Goal: Information Seeking & Learning: Learn about a topic

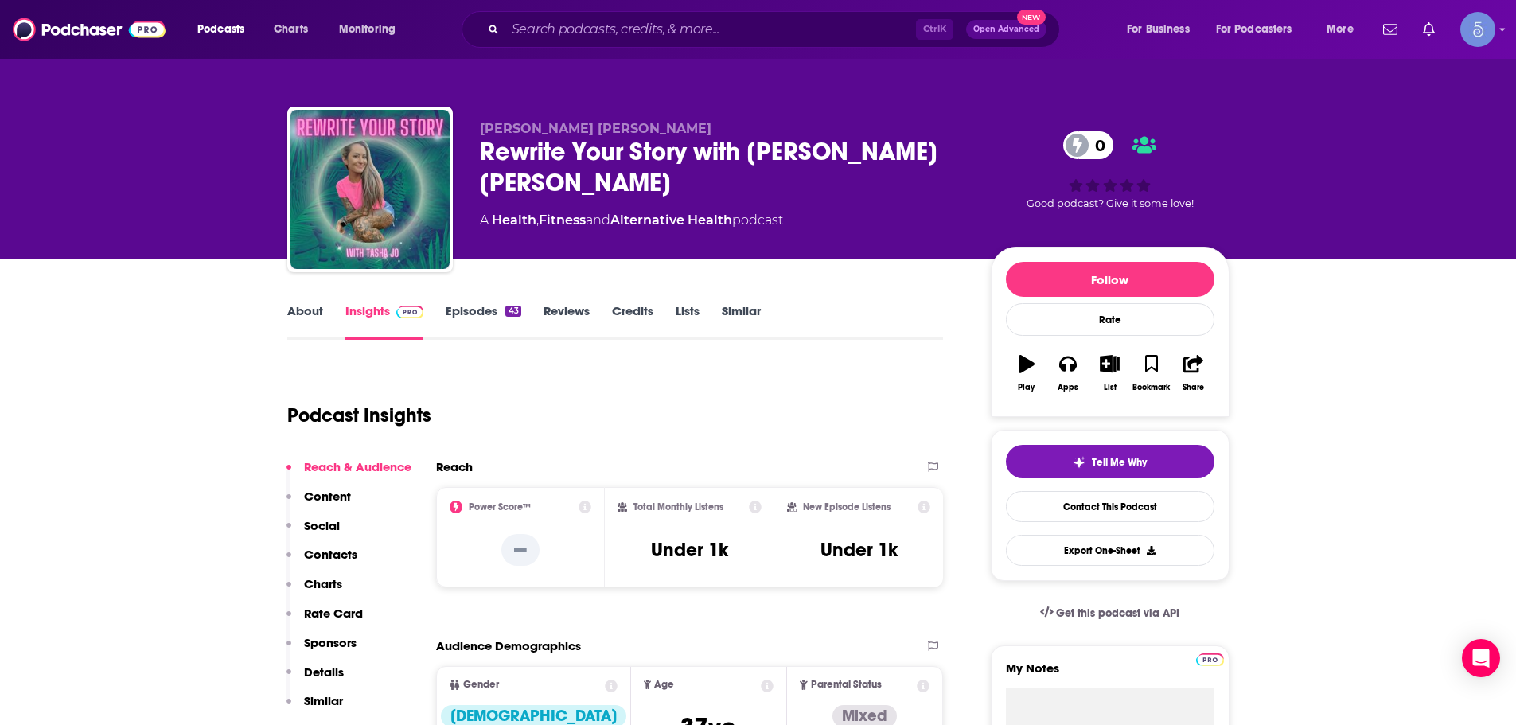
click at [772, 42] on div "Ctrl K Open Advanced New" at bounding box center [761, 29] width 598 height 37
click at [778, 32] on input "Search podcasts, credits, & more..." at bounding box center [710, 29] width 411 height 25
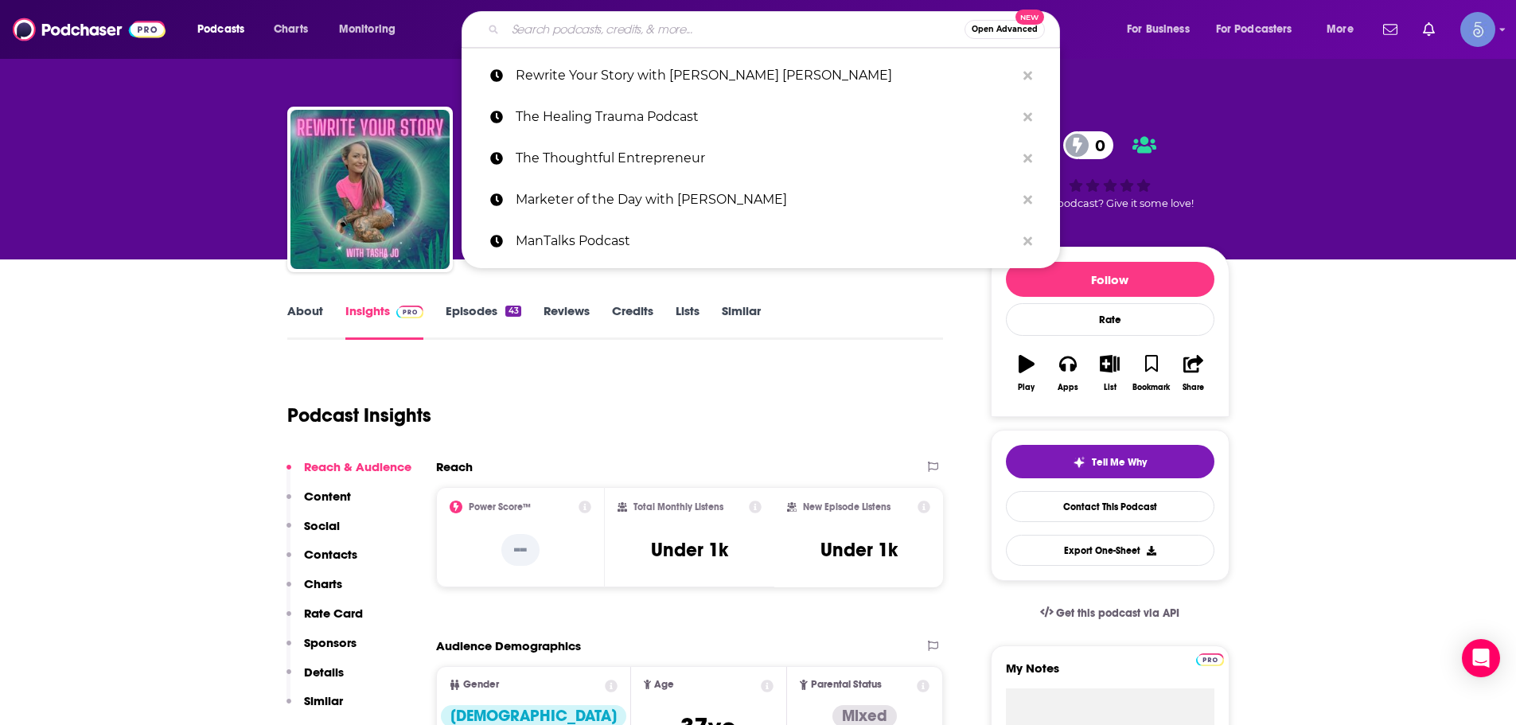
paste input "Different Facets of Happiness 2"
type input "Different Facets of Happiness 2"
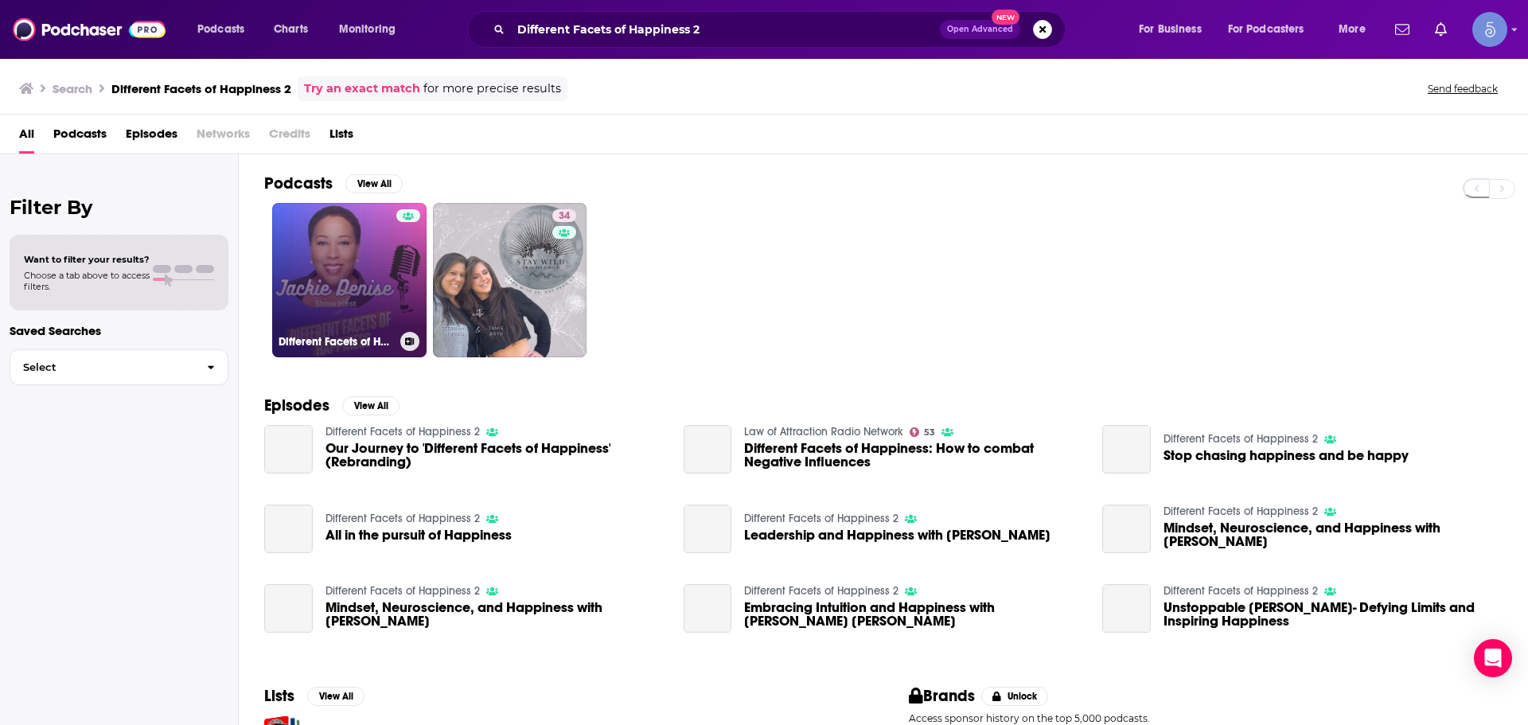
click at [380, 306] on link "Different Facets of Happiness 2" at bounding box center [349, 280] width 154 height 154
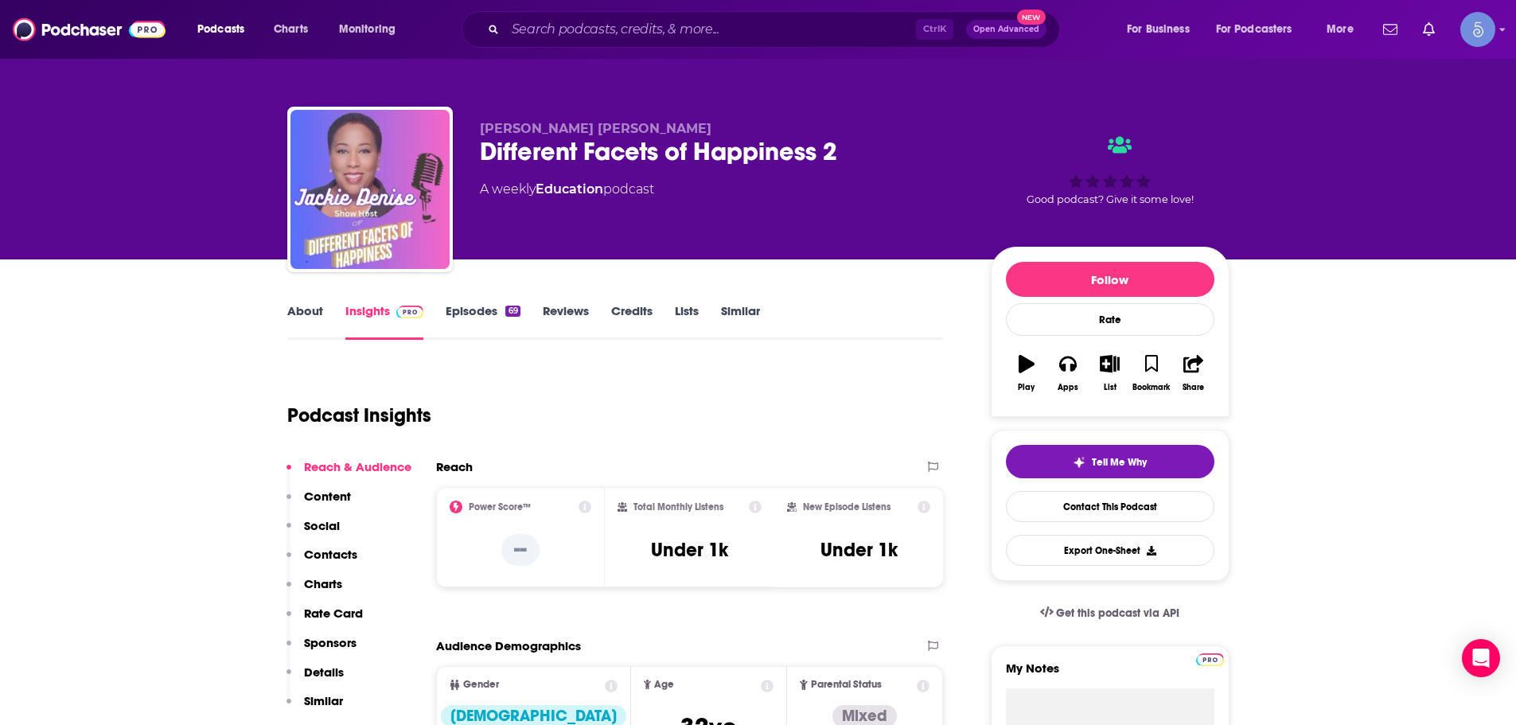
scroll to position [159, 0]
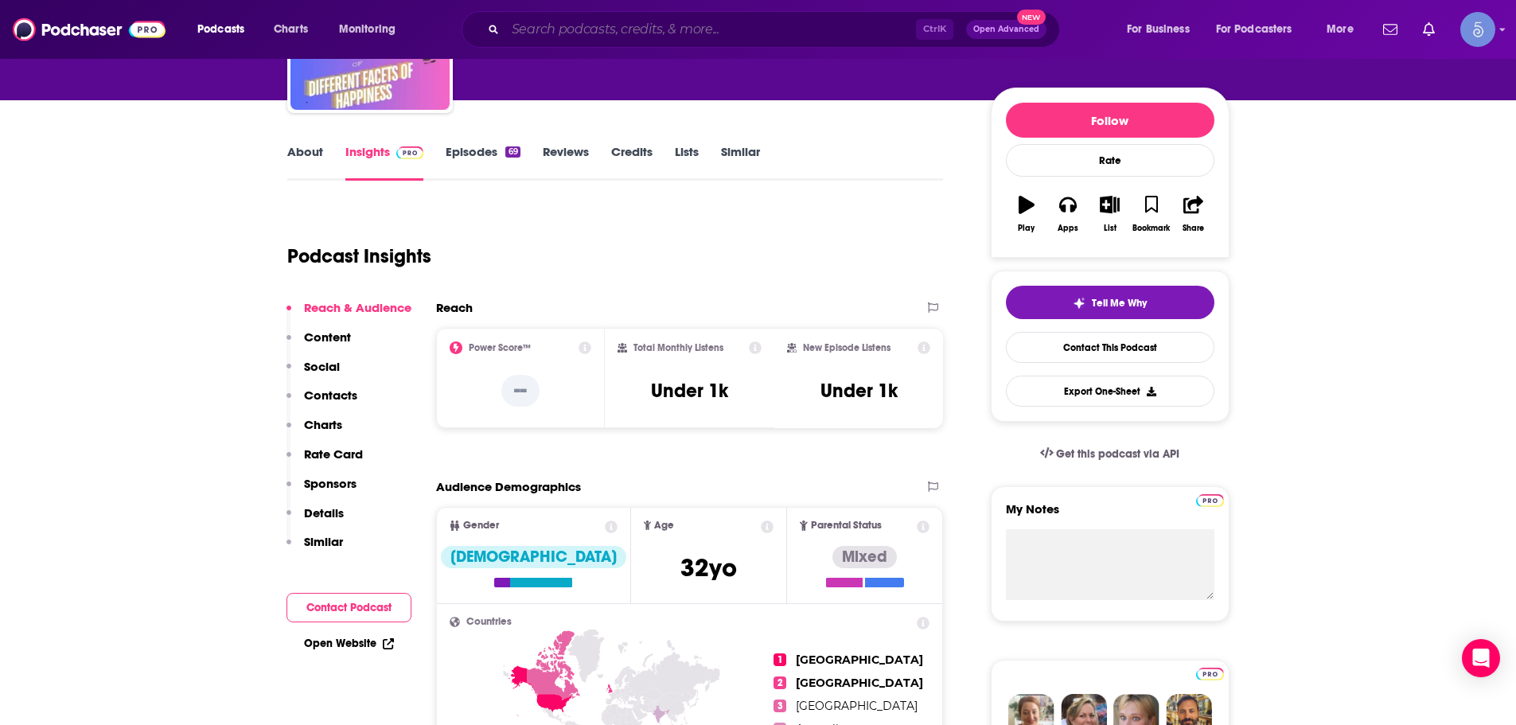
click at [630, 30] on input "Search podcasts, credits, & more..." at bounding box center [710, 29] width 411 height 25
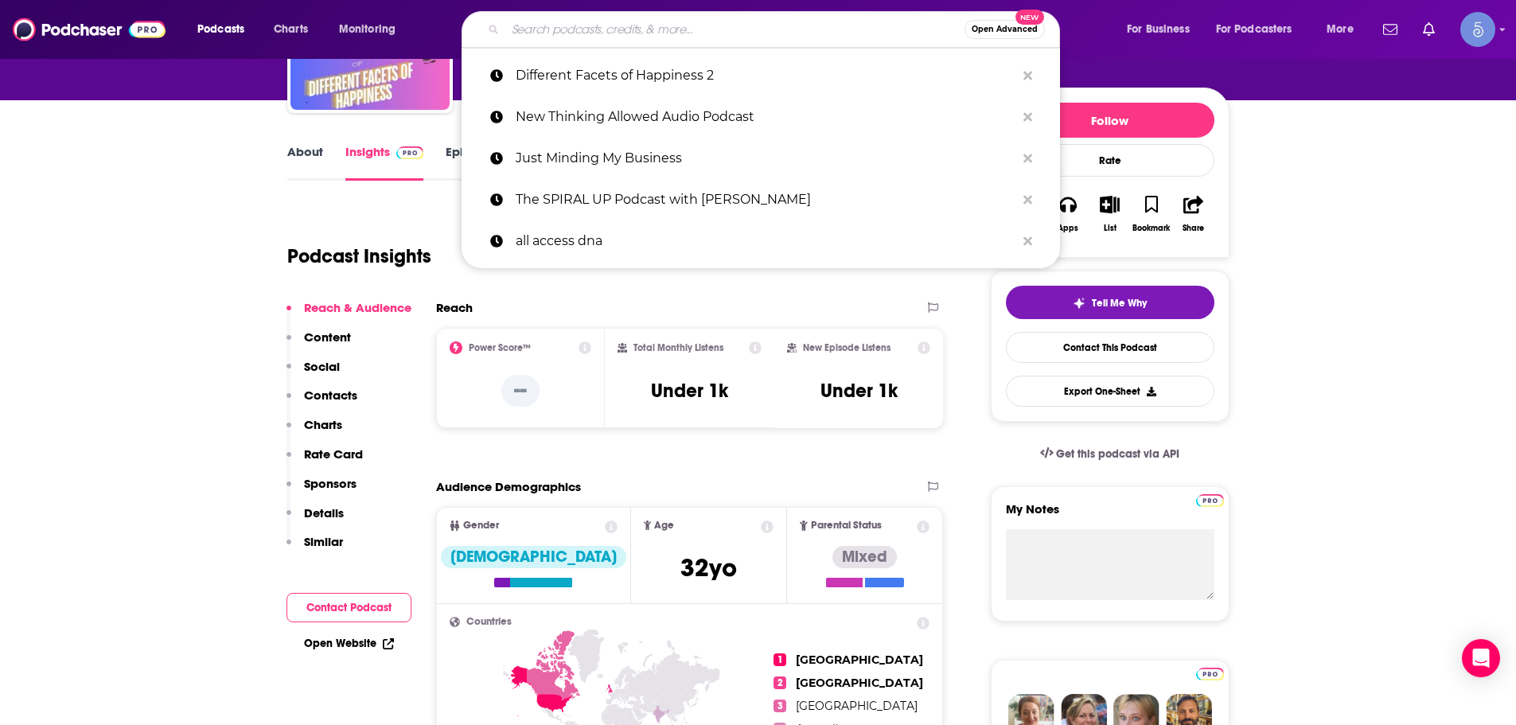
paste input "Medicine for These Times with [PERSON_NAME]"
type input "Medicine for These Times with [PERSON_NAME]"
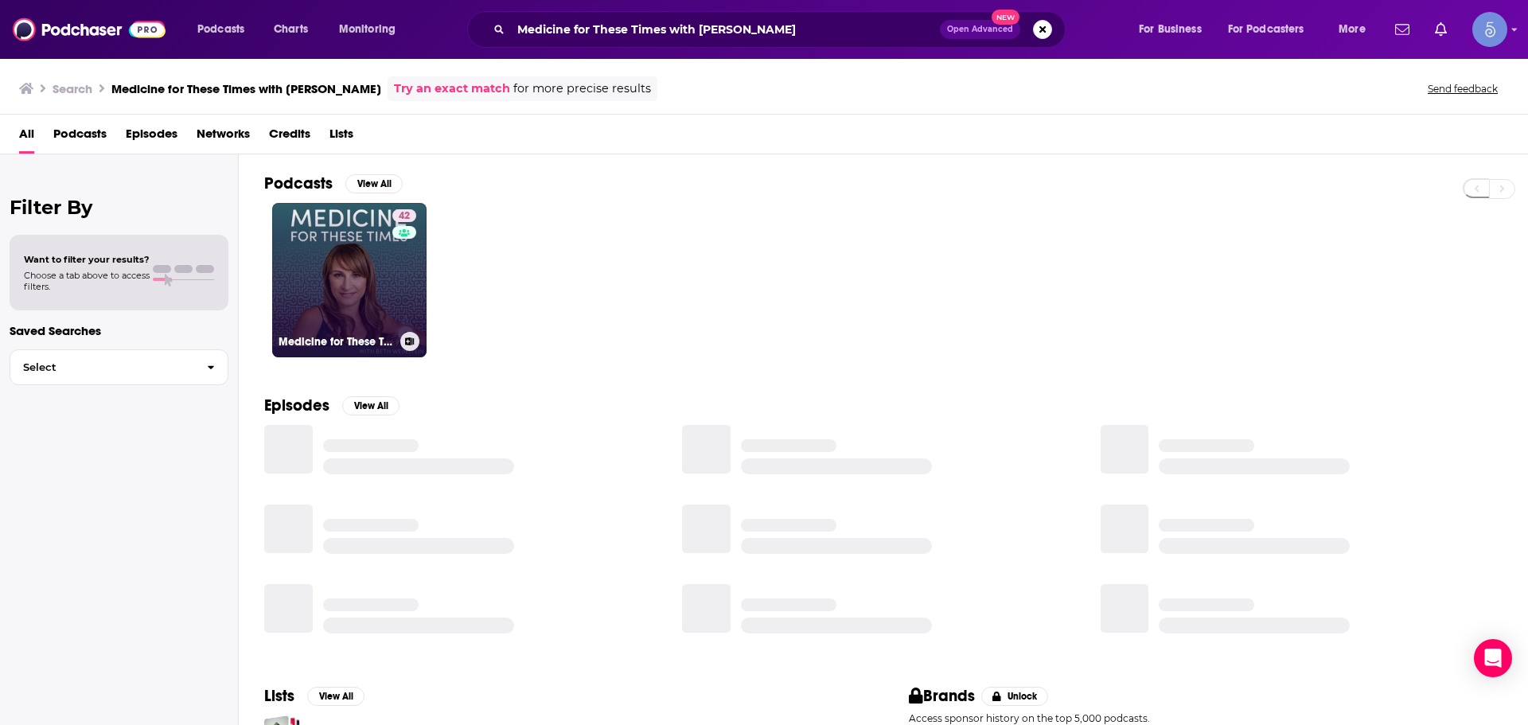
click at [354, 271] on link "42 Medicine for These Times with [PERSON_NAME]" at bounding box center [349, 280] width 154 height 154
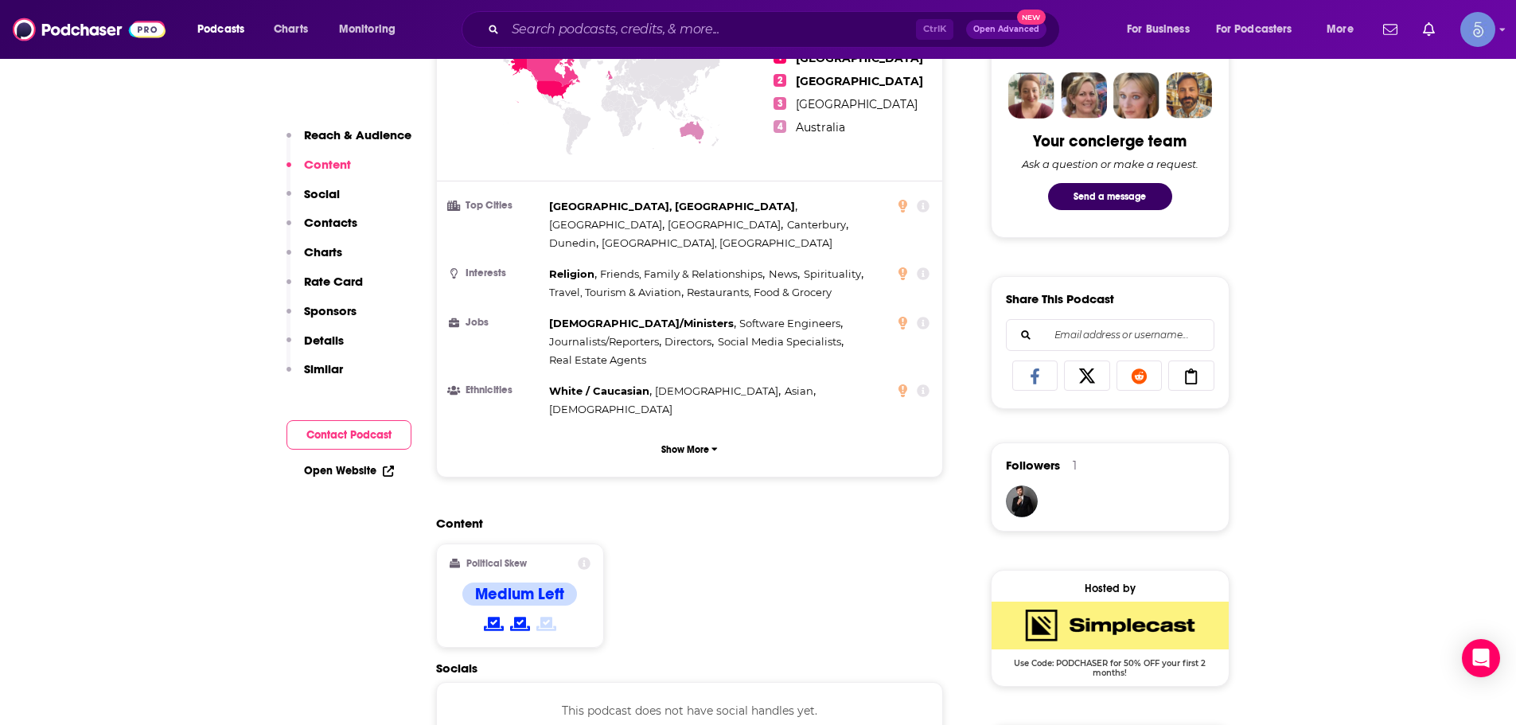
scroll to position [398, 0]
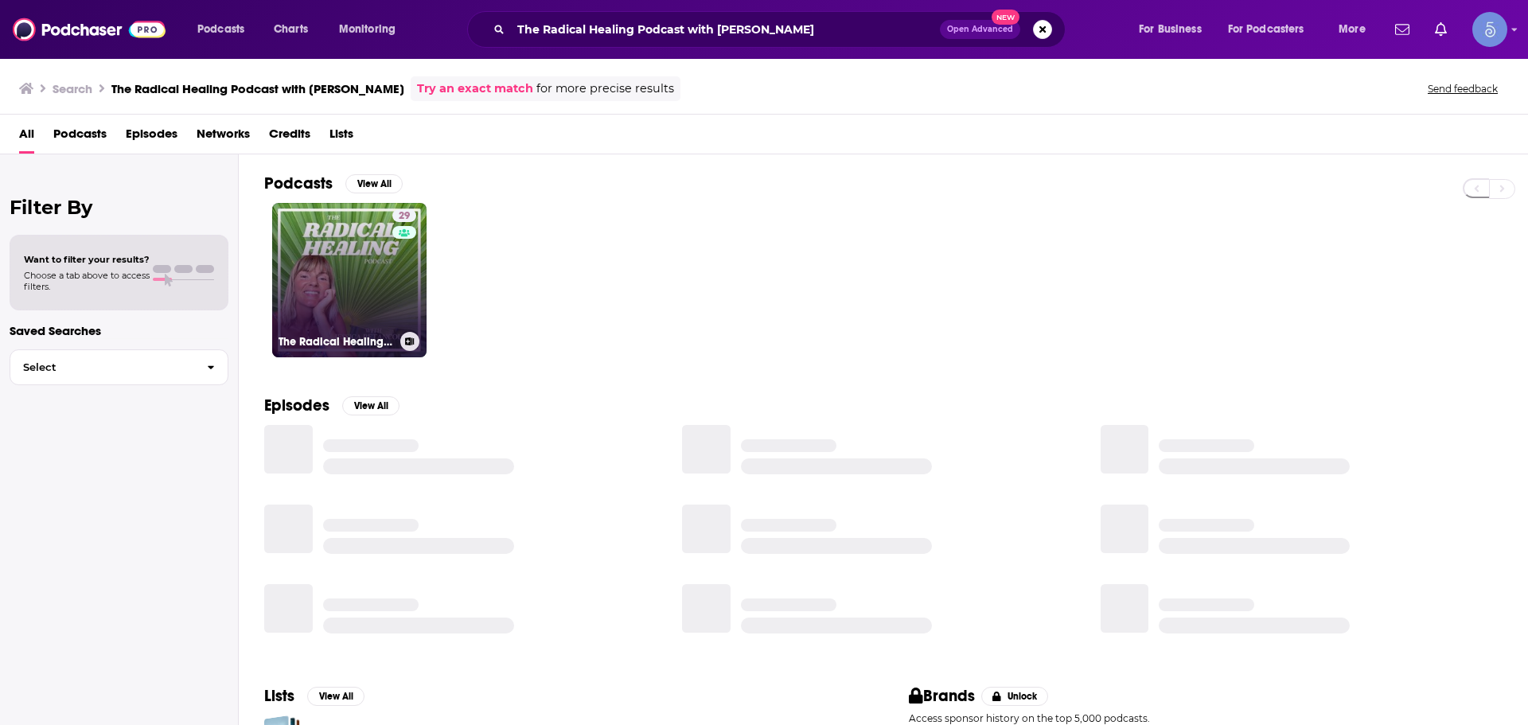
click at [344, 291] on link "29 The Radical Healing Podcast with Jessica Betancourt" at bounding box center [349, 280] width 154 height 154
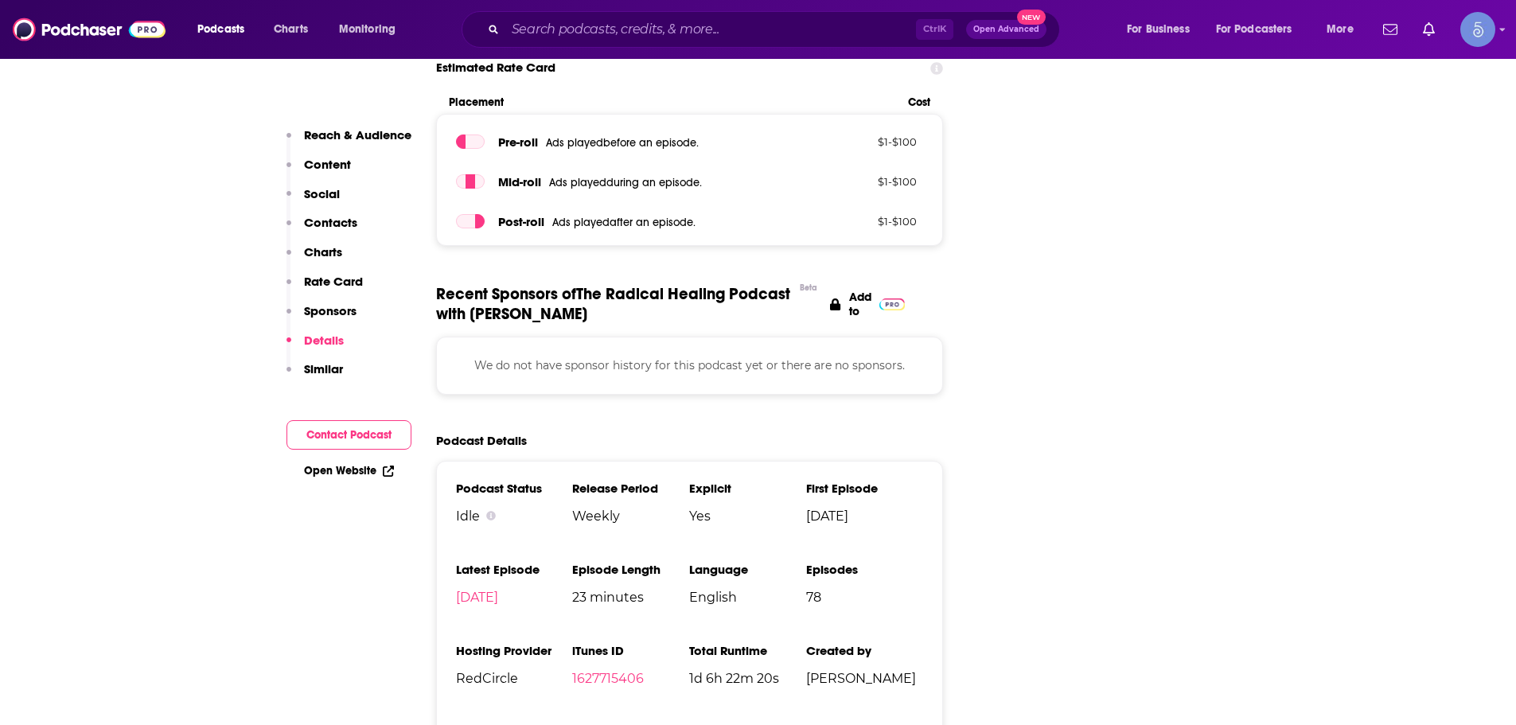
scroll to position [1910, 0]
